Goal: Transaction & Acquisition: Purchase product/service

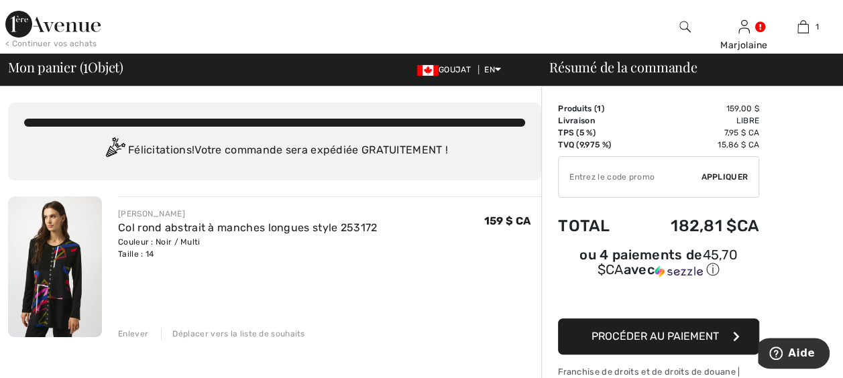
scroll to position [67, 0]
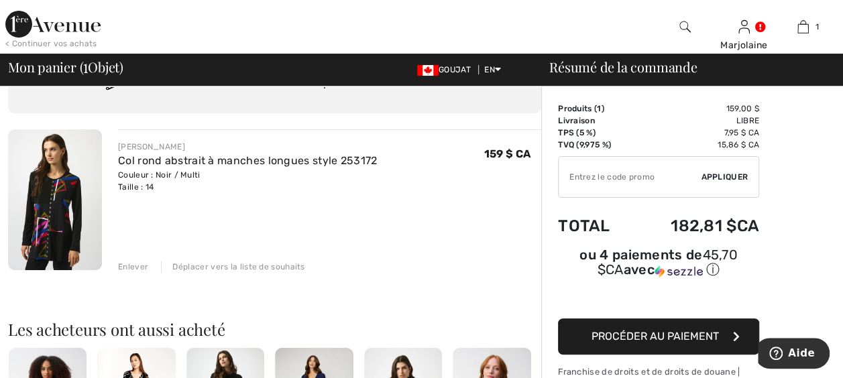
click at [674, 330] on span "Procéder au paiement" at bounding box center [655, 336] width 127 height 13
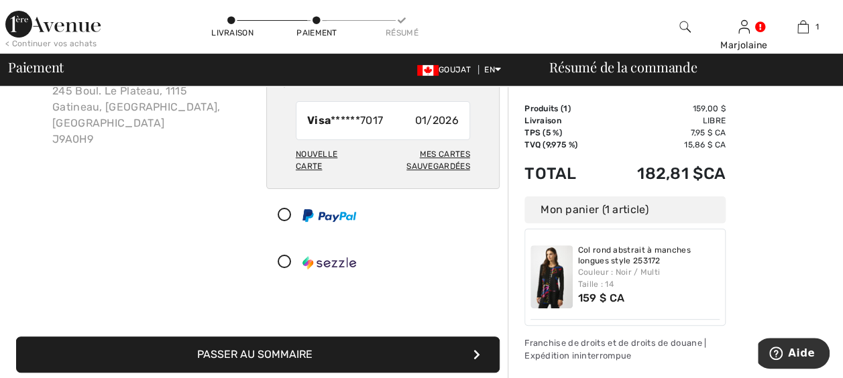
scroll to position [134, 0]
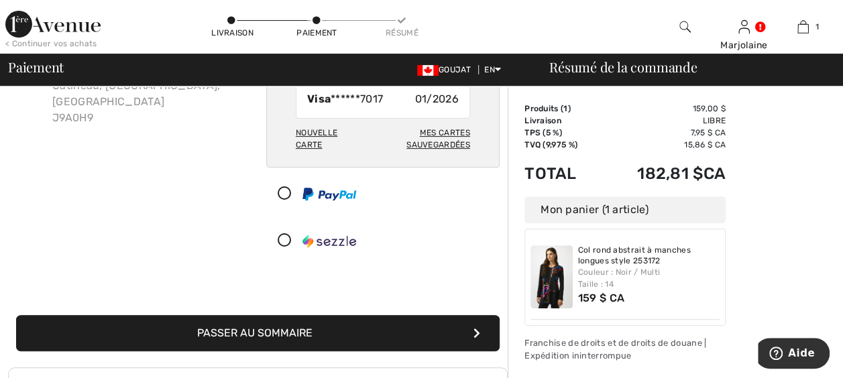
click at [429, 325] on button "Passer au sommaire" at bounding box center [258, 333] width 484 height 36
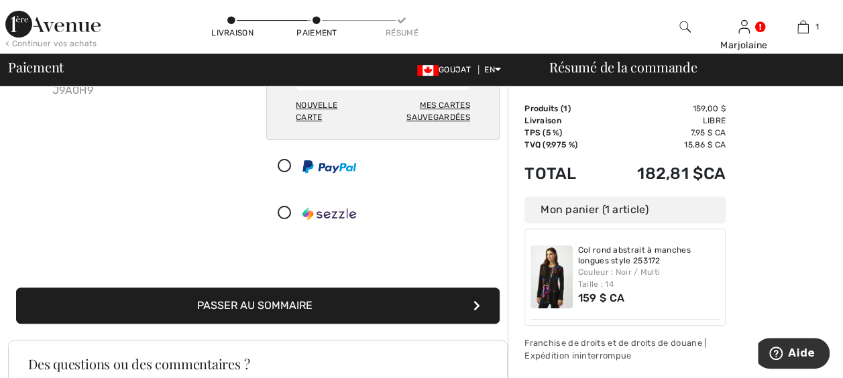
scroll to position [183, 0]
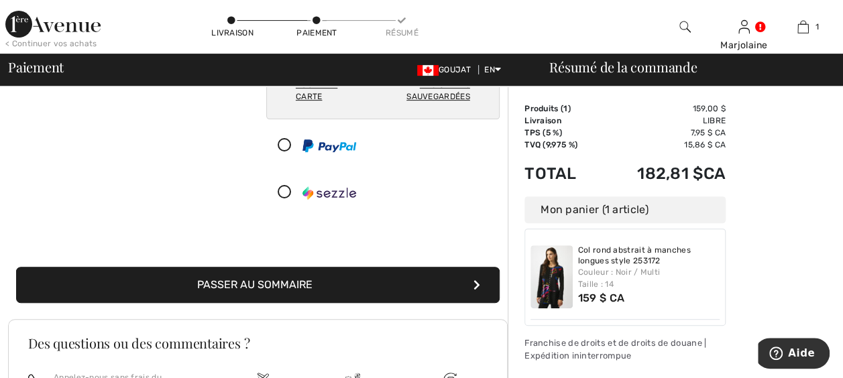
click at [478, 280] on icon "submit" at bounding box center [477, 285] width 7 height 11
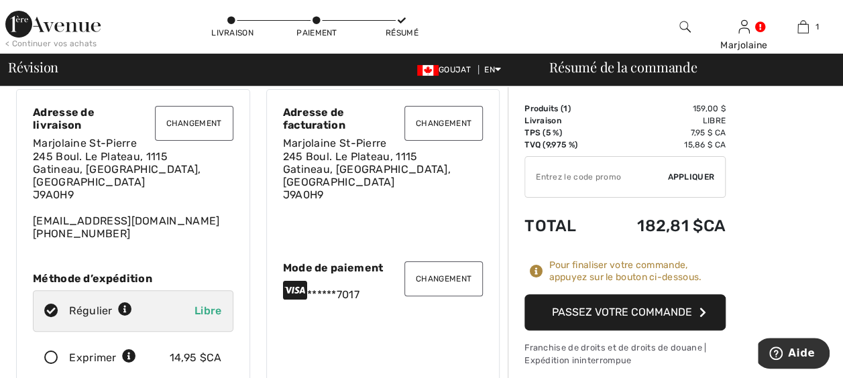
scroll to position [67, 0]
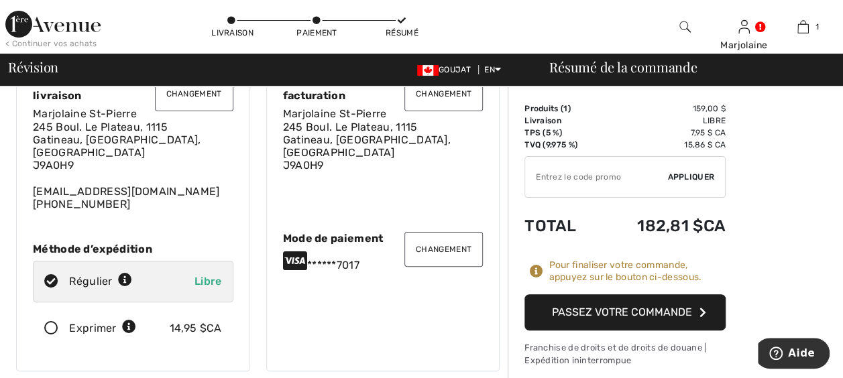
click at [664, 309] on font "Passez votre commande" at bounding box center [622, 312] width 140 height 13
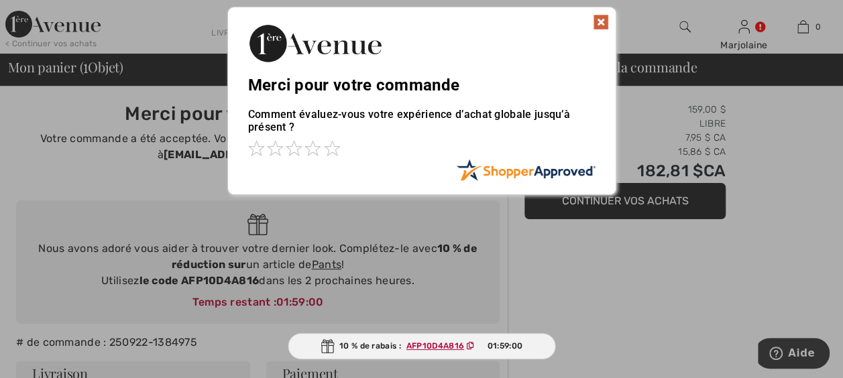
click at [604, 23] on img at bounding box center [601, 22] width 16 height 16
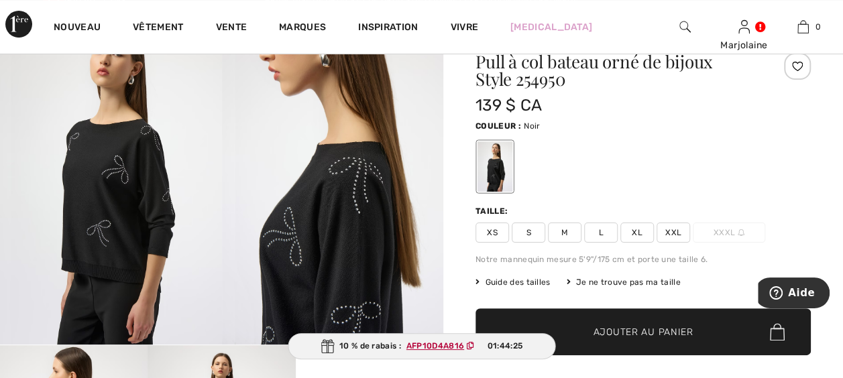
scroll to position [134, 0]
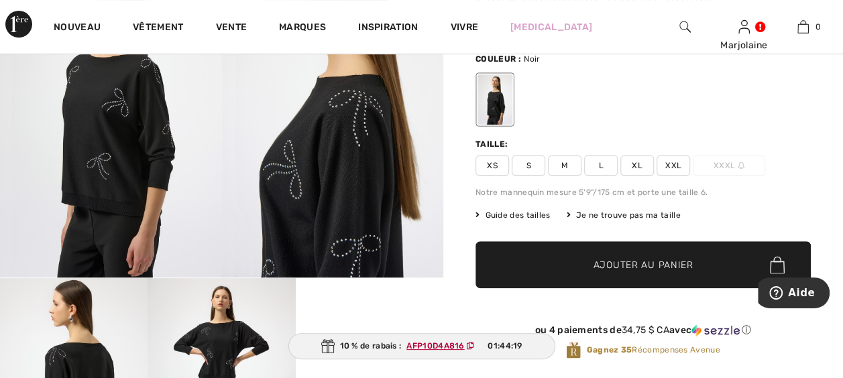
click at [450, 346] on ins "AFP10D4A816" at bounding box center [436, 346] width 58 height 9
click at [625, 264] on span "Ajouter au panier" at bounding box center [644, 265] width 100 height 14
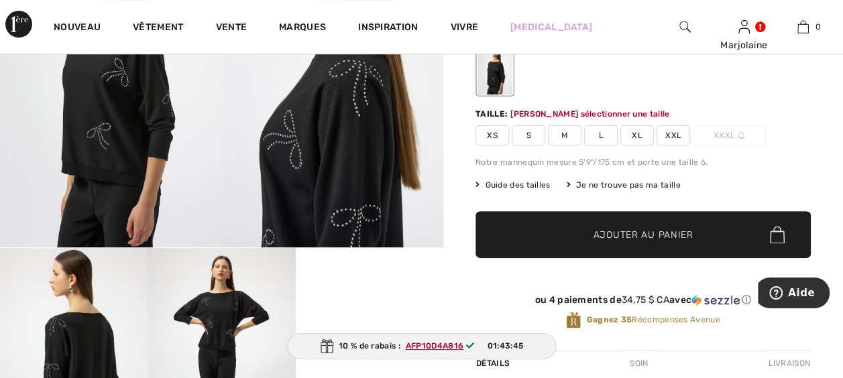
click at [634, 132] on span "XL" at bounding box center [638, 135] width 34 height 20
click at [597, 228] on span "Ajouter au panier" at bounding box center [644, 235] width 100 height 14
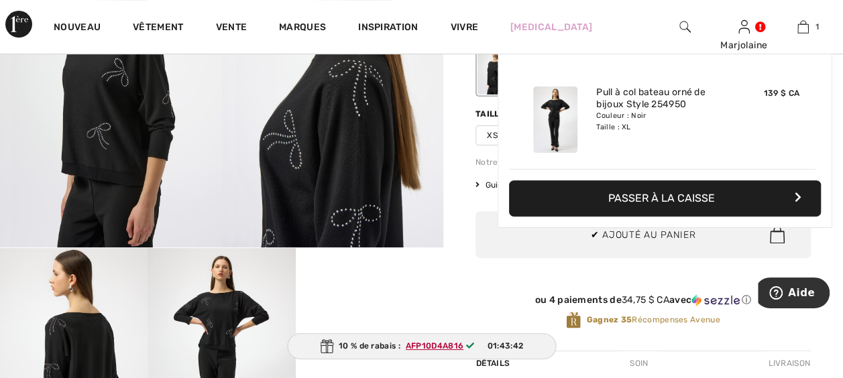
scroll to position [0, 0]
click at [701, 197] on font "Passer à la caisse" at bounding box center [662, 198] width 107 height 13
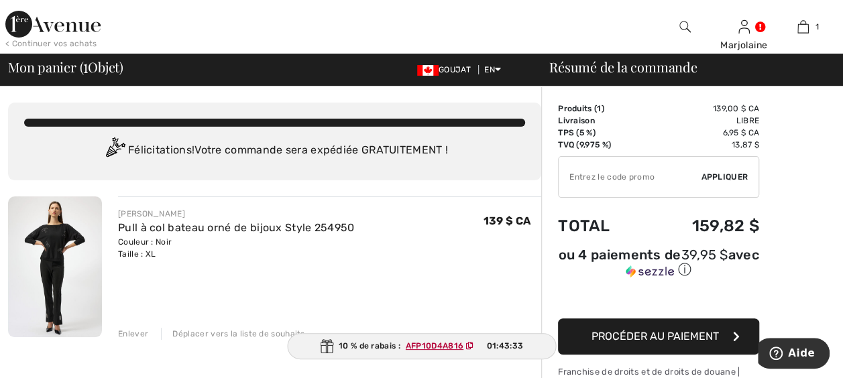
click at [660, 176] on input "TEXT" at bounding box center [630, 177] width 142 height 40
type input "AFP10D4A816"
click at [733, 175] on span "Appliquer" at bounding box center [724, 177] width 47 height 12
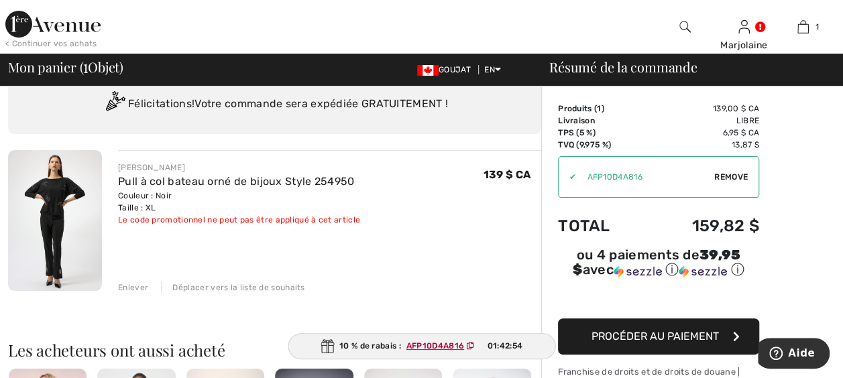
scroll to position [67, 0]
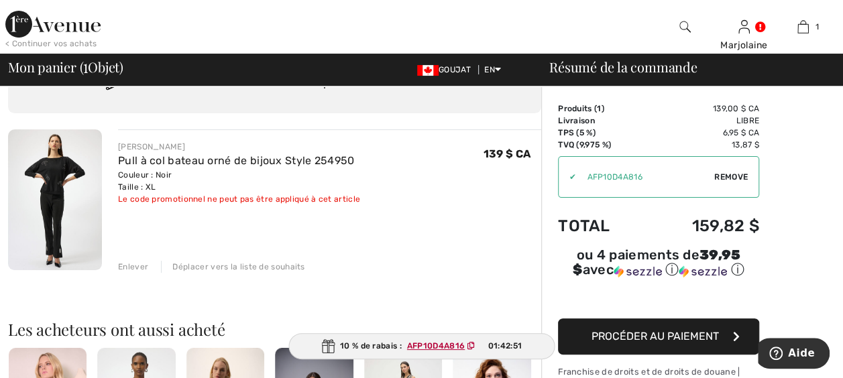
click at [454, 346] on ins "AFP10D4A816" at bounding box center [436, 346] width 58 height 9
click at [454, 346] on ins "AFP10D4A816" at bounding box center [435, 346] width 58 height 9
click at [464, 264] on div "Enlever Déplacer vers la liste de souhaits" at bounding box center [329, 265] width 423 height 15
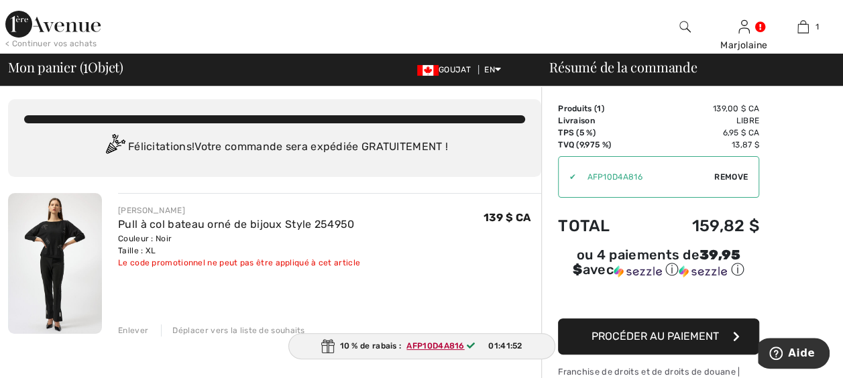
scroll to position [0, 0]
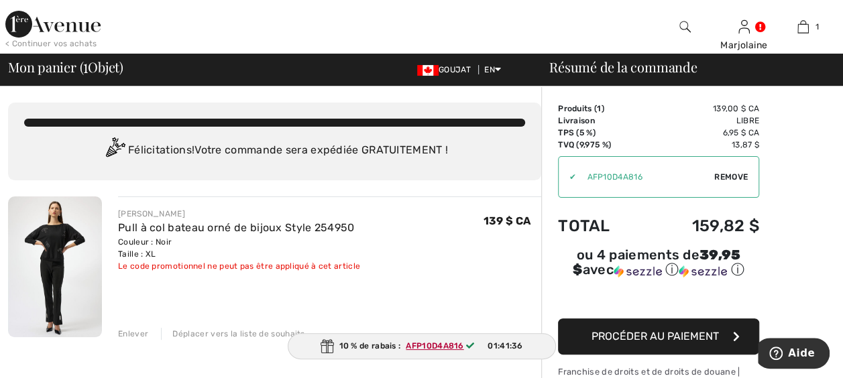
click at [730, 176] on span "Remove" at bounding box center [732, 177] width 34 height 12
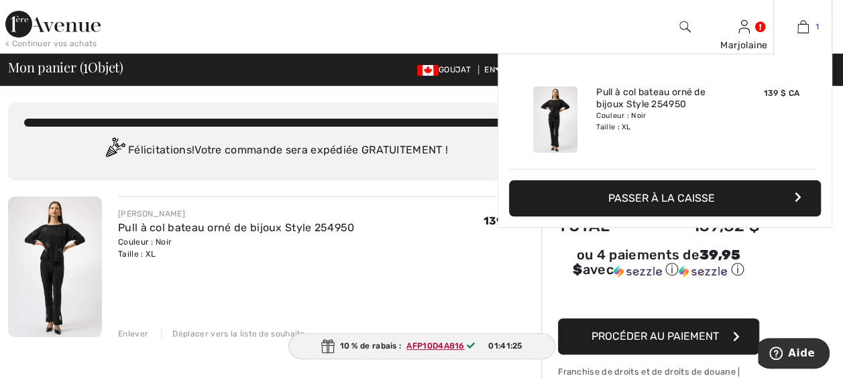
click at [804, 23] on img at bounding box center [803, 27] width 11 height 16
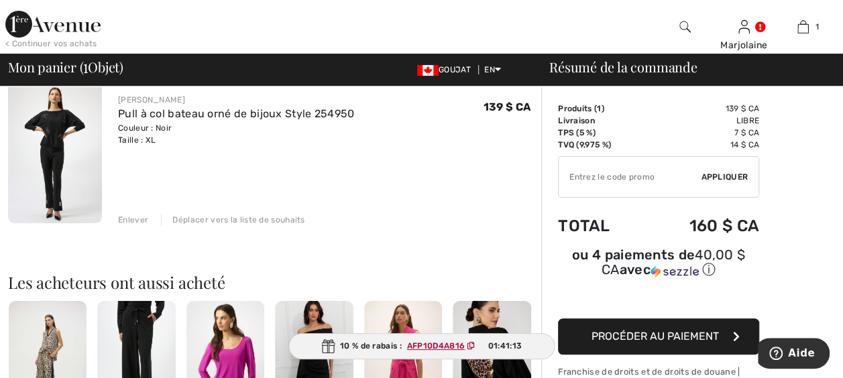
scroll to position [118, 0]
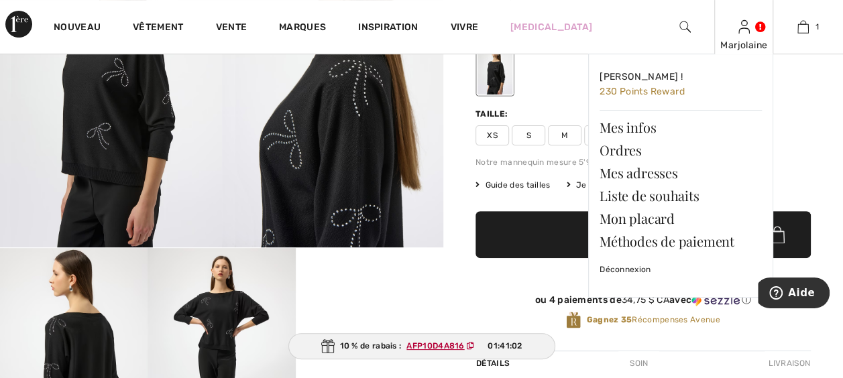
click at [750, 28] on link at bounding box center [744, 26] width 11 height 13
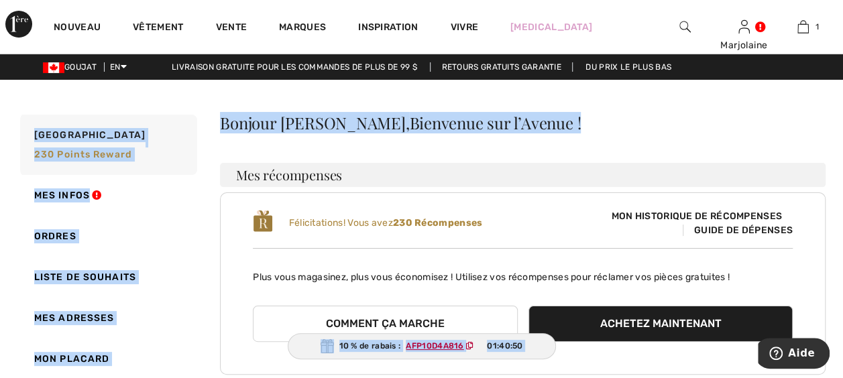
drag, startPoint x: 841, startPoint y: 72, endPoint x: 839, endPoint y: 85, distance: 12.2
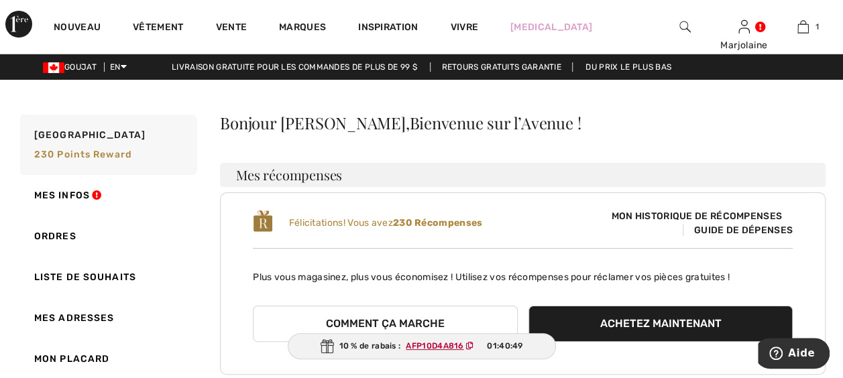
drag, startPoint x: 839, startPoint y: 85, endPoint x: 730, endPoint y: 127, distance: 116.9
click at [730, 127] on div "Bonjour [PERSON_NAME], Bienvenue sur l’Avenue !" at bounding box center [523, 123] width 606 height 16
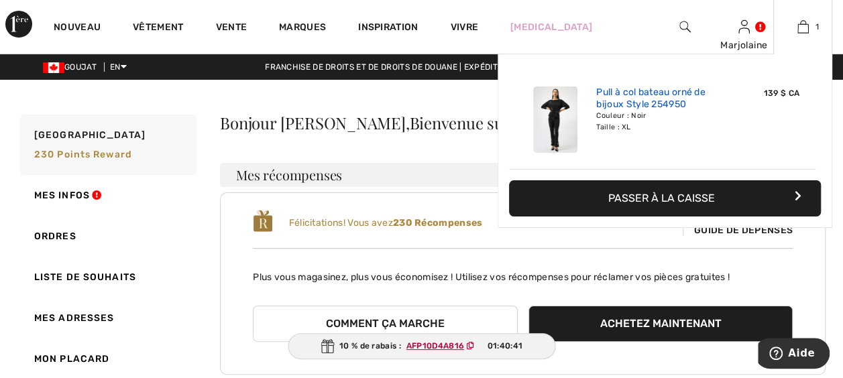
click at [660, 103] on link "Pull à col bateau orné de bijoux Style 254950" at bounding box center [663, 99] width 132 height 24
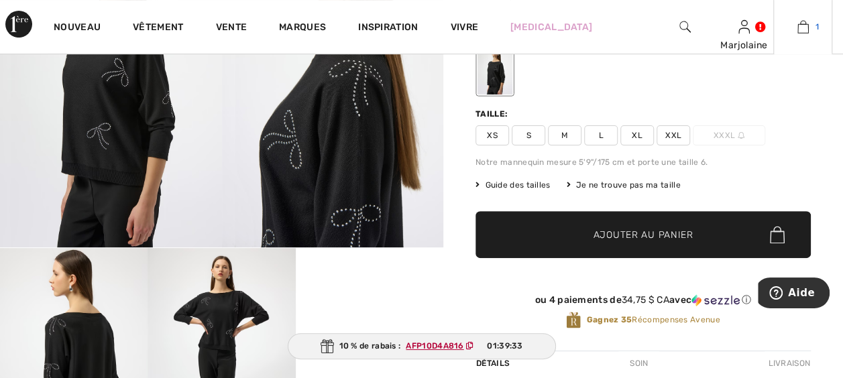
drag, startPoint x: 0, startPoint y: 0, endPoint x: 806, endPoint y: 28, distance: 806.4
click at [806, 28] on img at bounding box center [803, 27] width 11 height 16
